Goal: Transaction & Acquisition: Purchase product/service

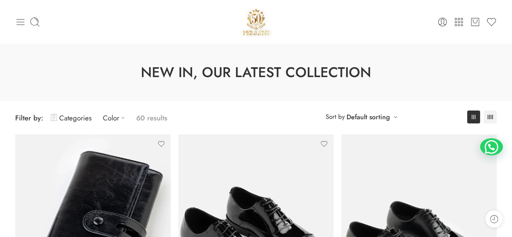
click at [22, 20] on icon at bounding box center [20, 22] width 11 height 11
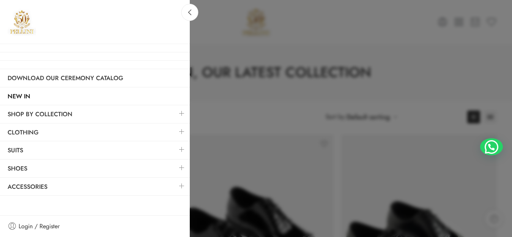
click at [179, 151] on link at bounding box center [182, 149] width 16 height 16
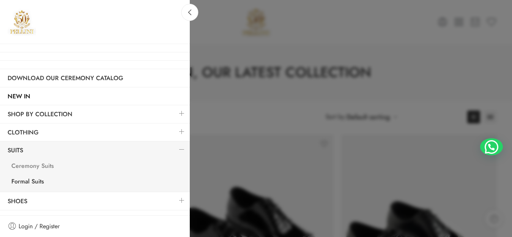
click at [30, 165] on link "Ceremony Suits" at bounding box center [97, 167] width 186 height 16
